Goal: Transaction & Acquisition: Purchase product/service

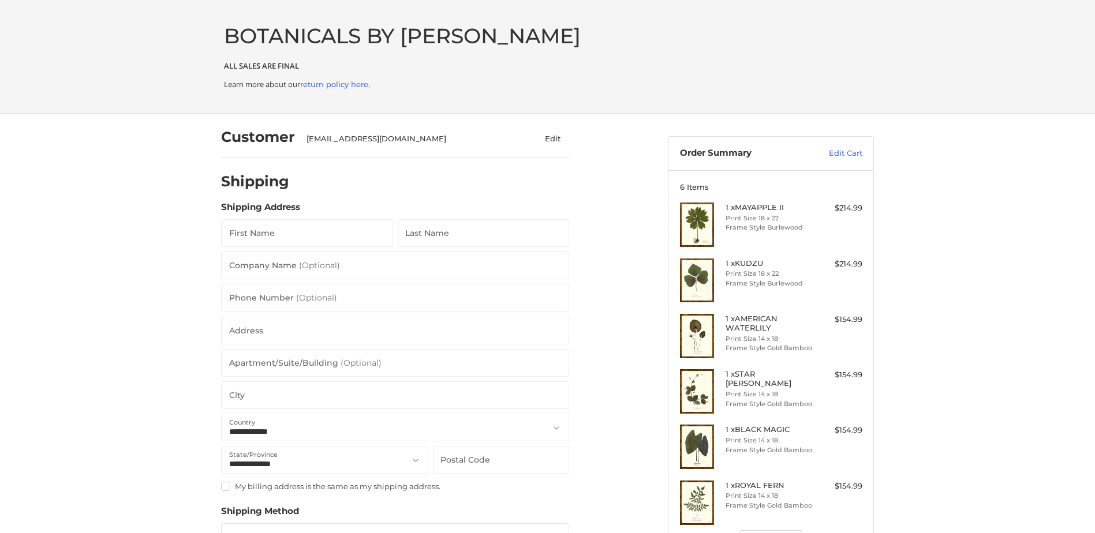
select select "**"
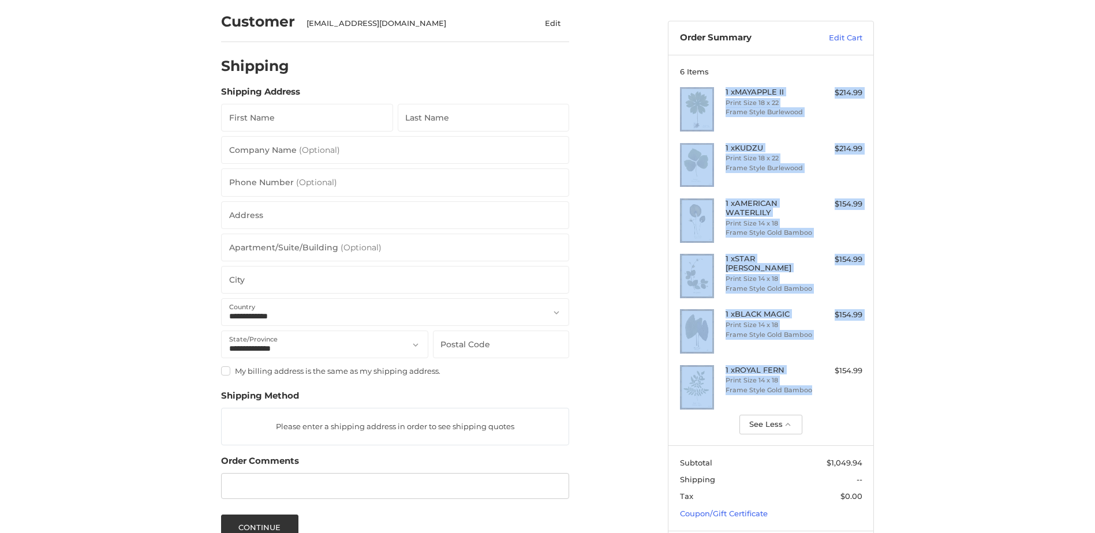
drag, startPoint x: 812, startPoint y: 395, endPoint x: 687, endPoint y: 95, distance: 324.5
click at [687, 95] on ul "1 x MAYAPPLE II Print Size 18 x 22 Frame Style Burlewood $214.99 1 x KUDZU Prin…" at bounding box center [771, 248] width 182 height 322
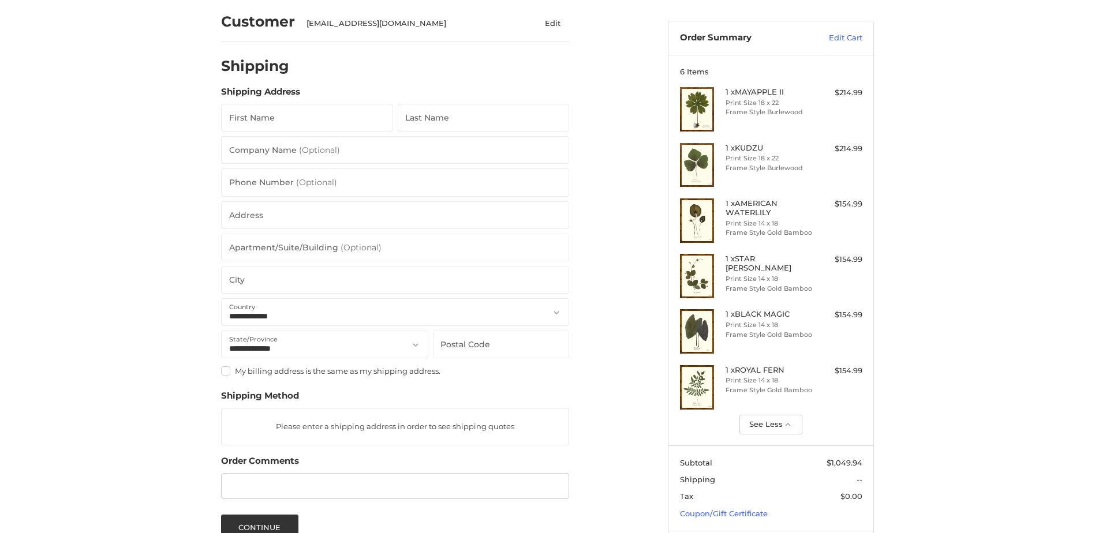
drag, startPoint x: 687, startPoint y: 95, endPoint x: 615, endPoint y: 112, distance: 74.1
click at [615, 112] on div "**********" at bounding box center [435, 320] width 447 height 645
click at [750, 109] on li "Frame Style Burlewood" at bounding box center [769, 112] width 88 height 10
click at [747, 154] on li "Print Size 18 x 22" at bounding box center [769, 159] width 88 height 10
click at [743, 199] on h4 "1 x AMERICAN WATERLILY" at bounding box center [769, 208] width 88 height 19
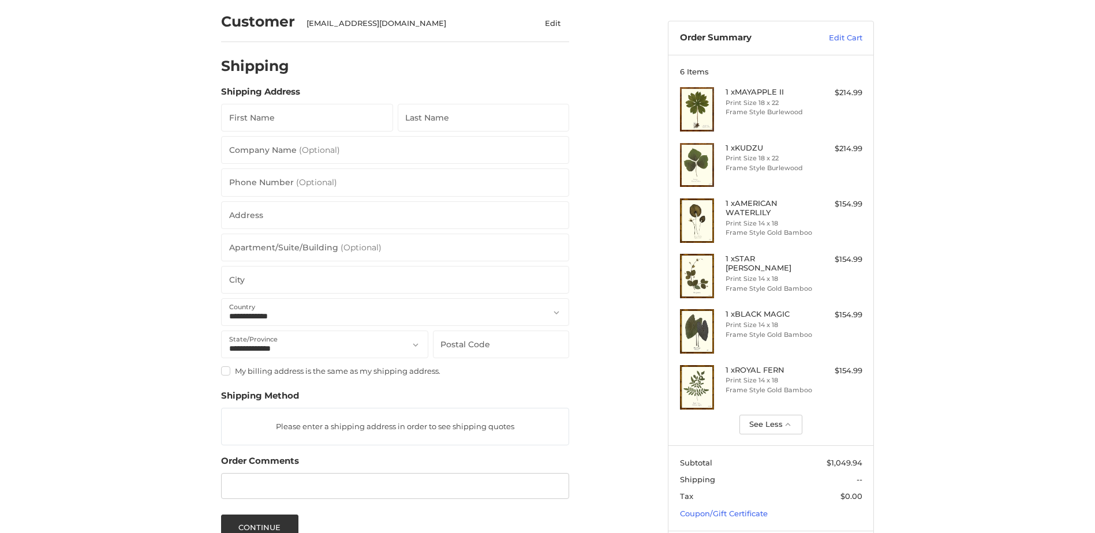
click at [745, 256] on h4 "1 x STAR [PERSON_NAME]" at bounding box center [769, 263] width 88 height 19
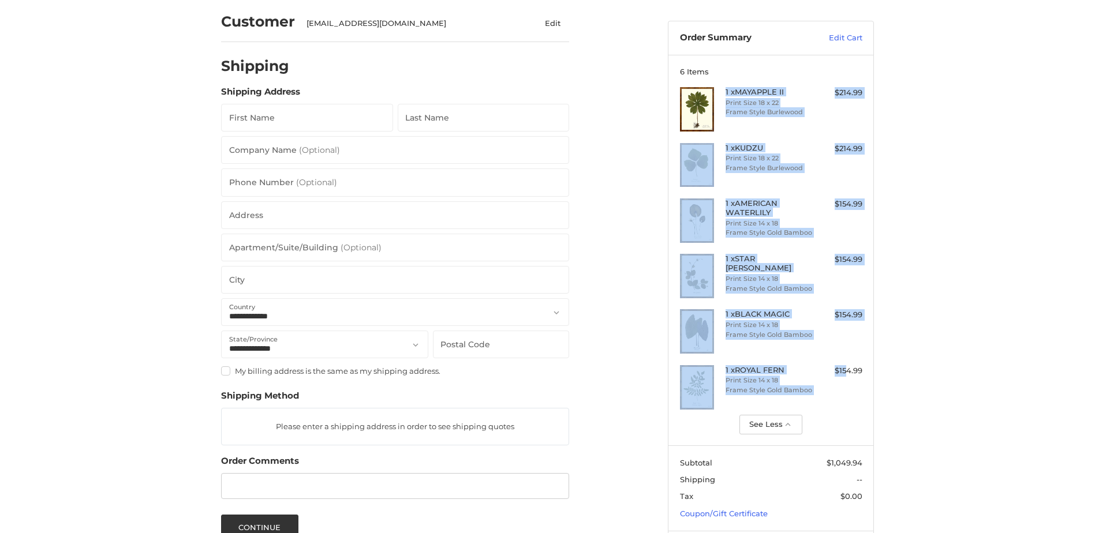
drag, startPoint x: 725, startPoint y: 91, endPoint x: 848, endPoint y: 393, distance: 326.7
click at [848, 393] on ul "1 x MAYAPPLE II Print Size 18 x 22 Frame Style Burlewood $214.99 1 x KUDZU Prin…" at bounding box center [771, 248] width 182 height 322
click at [848, 392] on div "1 x ROYAL FERN Print Size 14 x 18 Frame Style Gold Bamboo $154.99" at bounding box center [771, 387] width 182 height 44
click at [829, 401] on div "1 x ROYAL FERN Print Size 14 x 18 Frame Style Gold Bamboo $154.99" at bounding box center [771, 387] width 182 height 44
drag, startPoint x: 723, startPoint y: 410, endPoint x: 659, endPoint y: 80, distance: 336.3
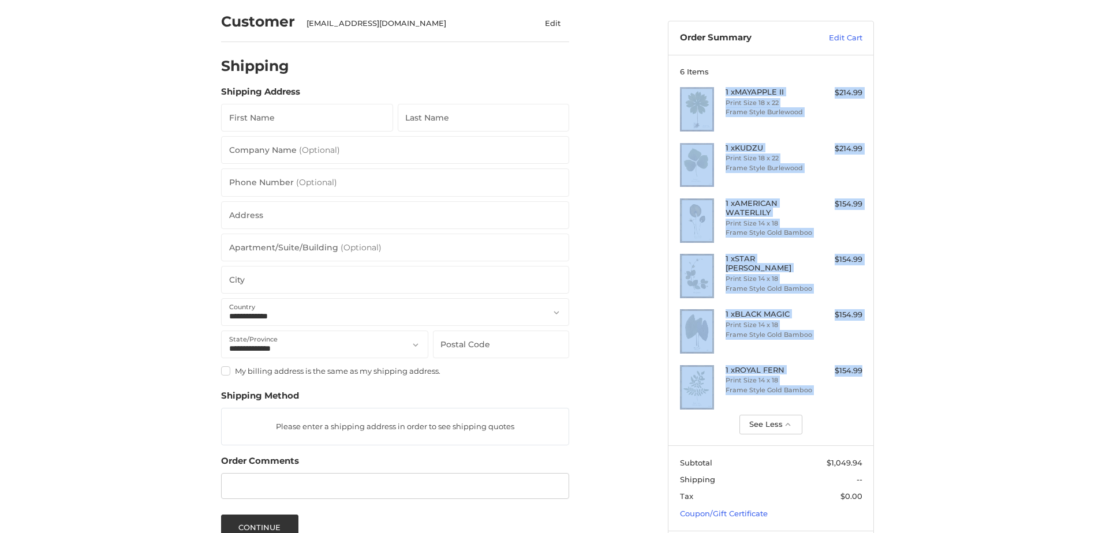
click at [659, 80] on aside "Order Summary Edit Cart 6 Items 1 x MAYAPPLE II Print Size 18 x 22 Frame Style …" at bounding box center [770, 292] width 223 height 589
copy ul "1 x MAYAPPLE II Print Size 18 x 22 Frame Style Burlewood $214.99 1 x KUDZU Prin…"
